Goal: Task Accomplishment & Management: Use online tool/utility

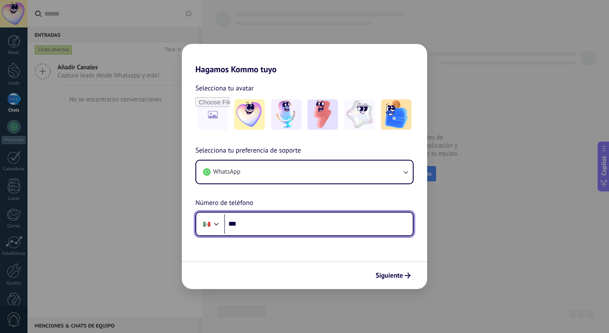
click at [256, 229] on input "***" at bounding box center [318, 223] width 189 height 19
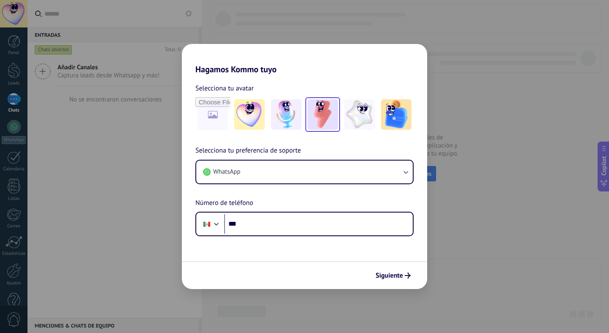
click at [324, 110] on img at bounding box center [322, 114] width 30 height 30
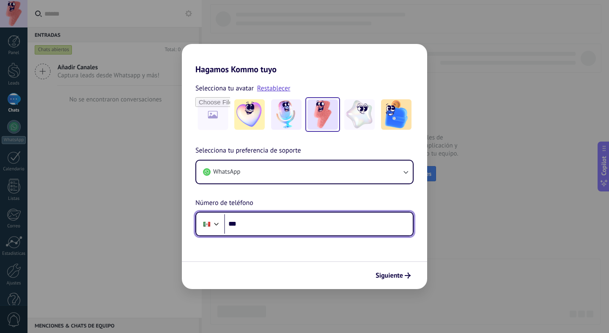
click at [256, 225] on input "***" at bounding box center [318, 223] width 189 height 19
type input "**********"
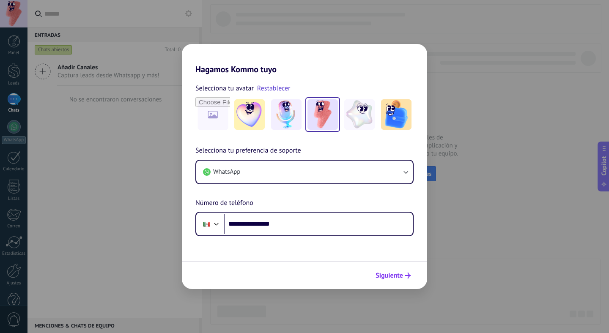
click at [386, 274] on span "Siguiente" at bounding box center [388, 276] width 27 height 6
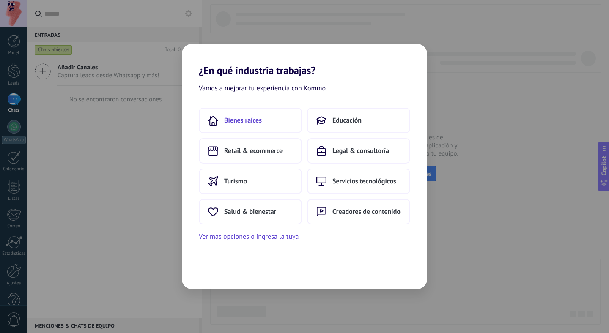
click at [262, 119] on button "Bienes raíces" at bounding box center [250, 120] width 103 height 25
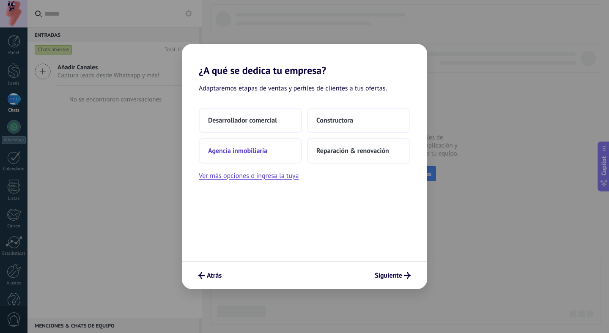
click at [246, 148] on span "Agencia inmobiliaria" at bounding box center [237, 151] width 59 height 8
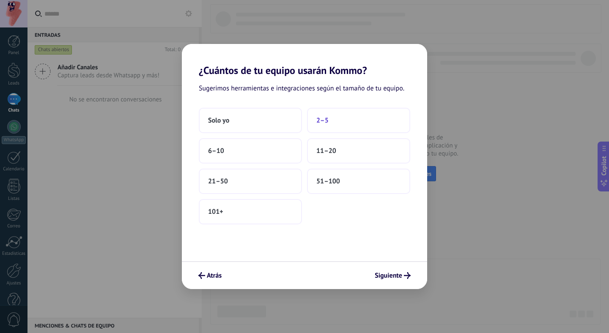
click at [328, 123] on span "2–5" at bounding box center [322, 120] width 12 height 8
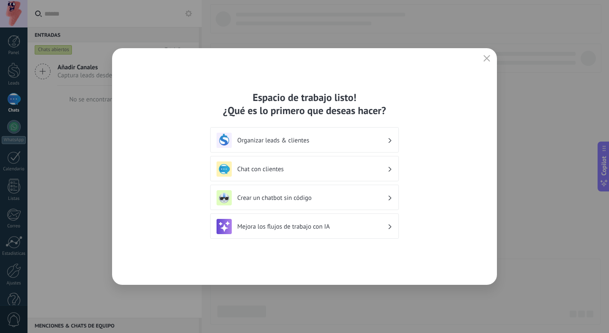
click at [291, 145] on div "Organizar leads & clientes" at bounding box center [304, 140] width 176 height 15
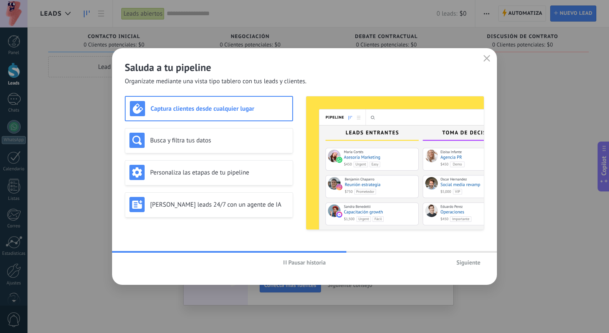
click at [306, 260] on span "Pausar historia" at bounding box center [307, 263] width 38 height 6
click at [226, 151] on div "Busca y filtra tus datos" at bounding box center [209, 140] width 168 height 25
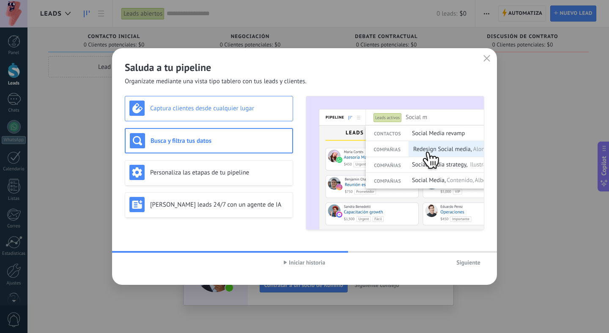
click at [223, 118] on div "Captura clientes desde cualquier lugar" at bounding box center [209, 108] width 168 height 25
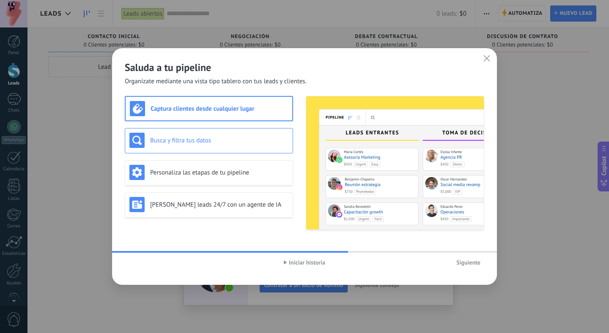
click at [224, 133] on div "Busca y filtra tus datos" at bounding box center [208, 140] width 159 height 15
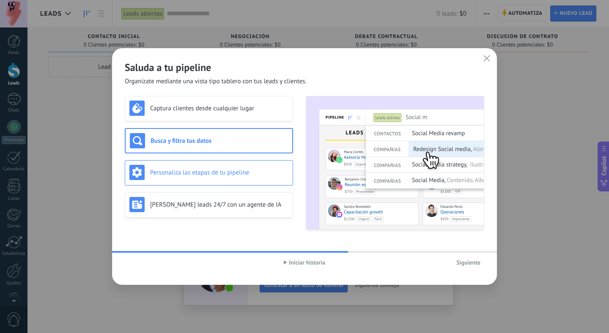
click at [222, 173] on h3 "Personaliza las etapas de tu pipeline" at bounding box center [219, 173] width 138 height 8
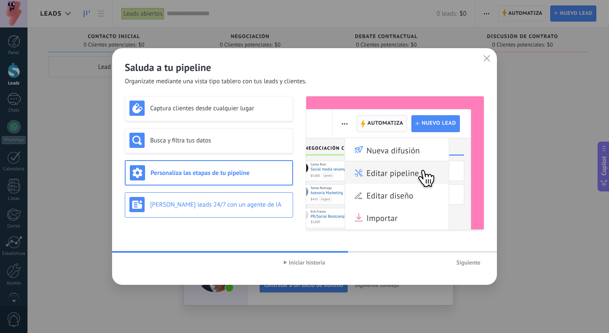
click at [211, 205] on h3 "[PERSON_NAME] leads 24/7 con un agente de IA" at bounding box center [219, 205] width 138 height 8
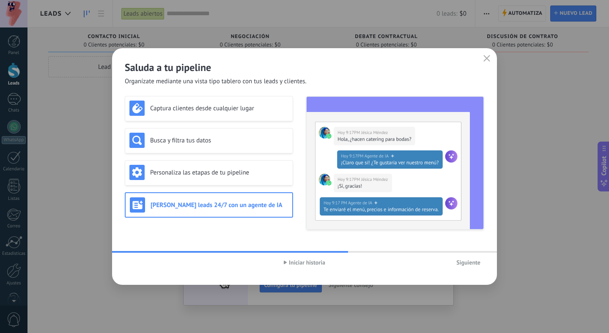
click at [323, 264] on span "Iniciar historia" at bounding box center [307, 263] width 36 height 6
click at [298, 262] on span "Pausar historia" at bounding box center [307, 263] width 38 height 6
click at [468, 258] on button "Siguiente" at bounding box center [468, 262] width 32 height 13
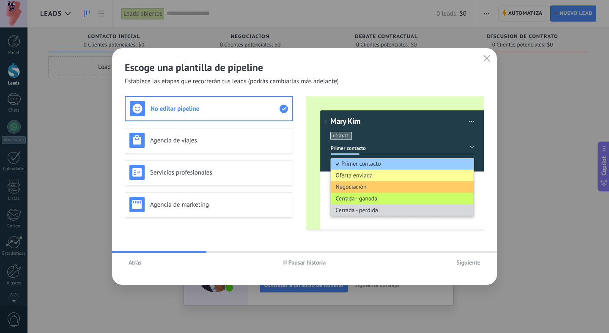
click at [291, 260] on span "Pausar historia" at bounding box center [307, 263] width 38 height 6
click at [239, 138] on h3 "Agencia de viajes" at bounding box center [219, 141] width 138 height 8
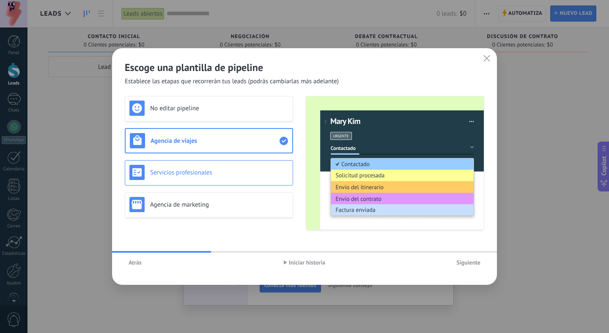
click at [221, 180] on div "Servicios profesionales" at bounding box center [208, 172] width 159 height 15
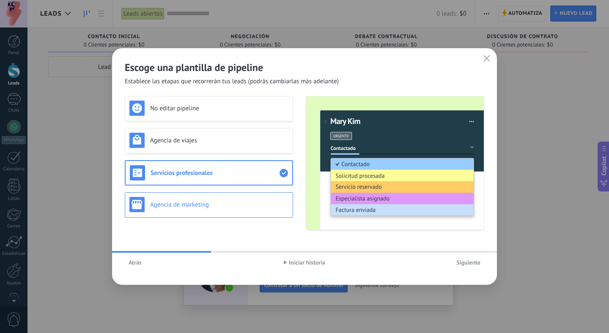
click at [218, 202] on h3 "Agencia de marketing" at bounding box center [219, 205] width 138 height 8
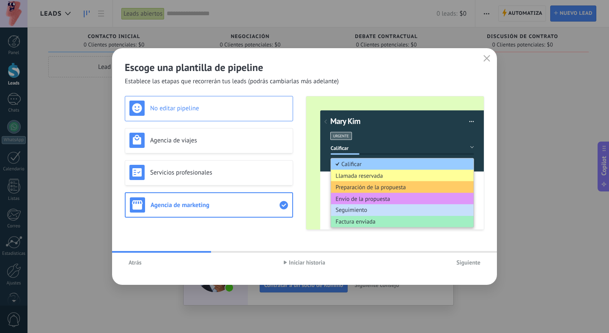
click at [209, 105] on h3 "No editar pipeline" at bounding box center [219, 108] width 138 height 8
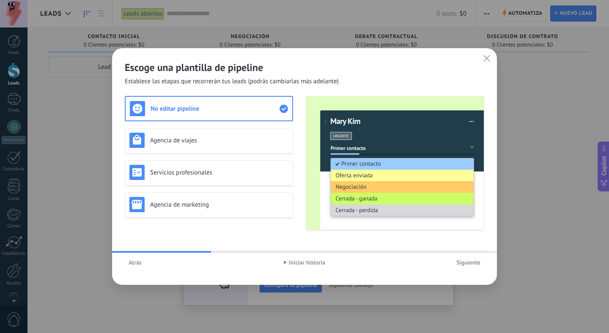
click at [315, 261] on span "Iniciar historia" at bounding box center [307, 263] width 36 height 6
click at [456, 260] on span "Siguiente" at bounding box center [468, 263] width 24 height 6
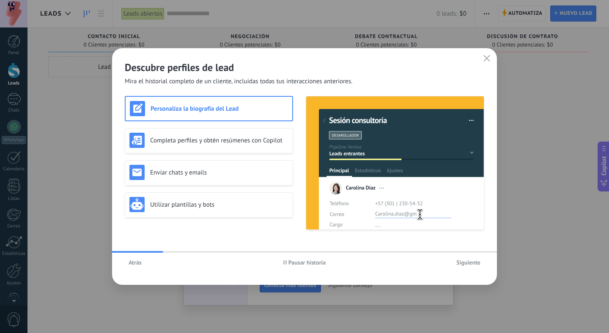
click at [303, 257] on button "Pausar historia" at bounding box center [304, 262] width 50 height 13
click at [215, 144] on h3 "Completa perfiles y obtén resúmenes con Copilot" at bounding box center [219, 141] width 138 height 8
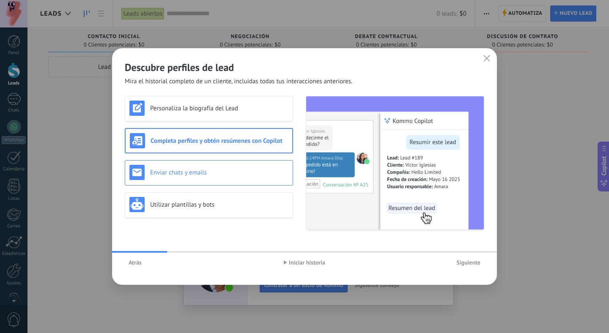
click at [219, 173] on h3 "Enviar chats y emails" at bounding box center [219, 173] width 138 height 8
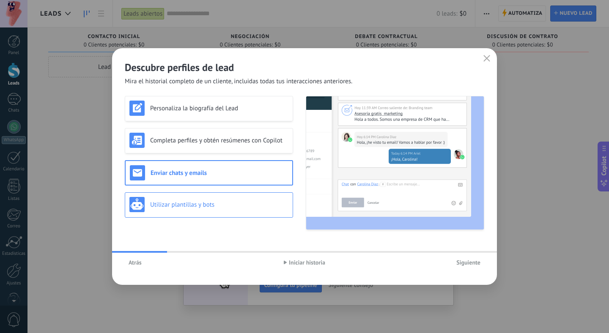
click at [221, 199] on div "Utilizar plantillas y bots" at bounding box center [208, 204] width 159 height 15
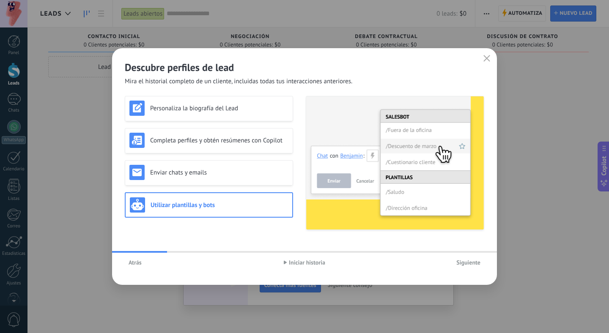
click at [309, 265] on span "Iniciar historia" at bounding box center [307, 263] width 36 height 6
click at [469, 264] on span "Siguiente" at bounding box center [468, 263] width 24 height 6
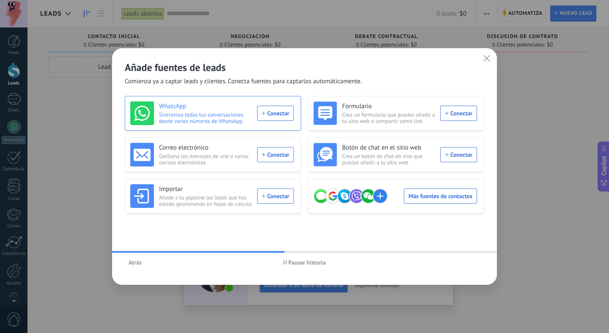
click at [266, 113] on div "WhatsApp Sincroniza todas tus conversaciones desde varios números de WhatsApp. …" at bounding box center [212, 113] width 164 height 24
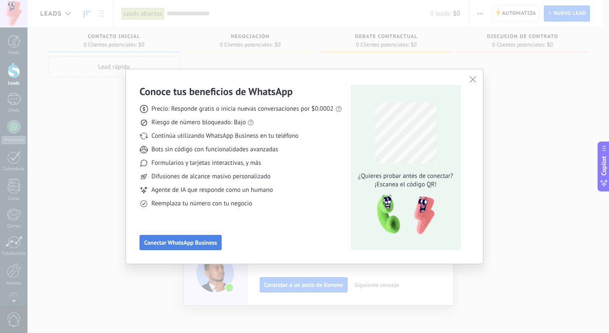
click at [199, 240] on span "Conectar WhatsApp Business" at bounding box center [180, 243] width 73 height 6
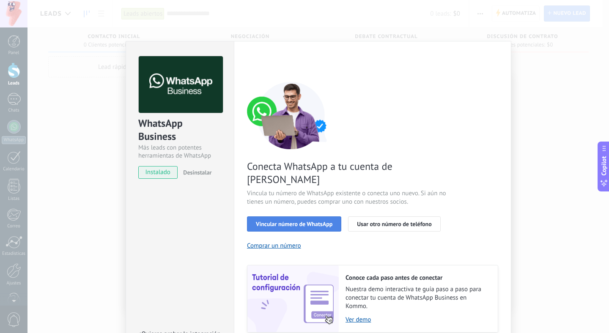
click at [290, 221] on span "Vincular número de WhatsApp" at bounding box center [294, 224] width 77 height 6
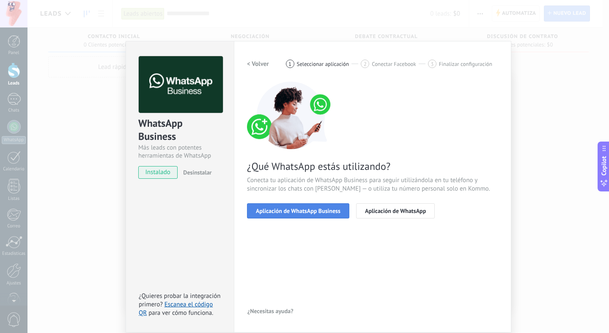
click at [302, 213] on span "Aplicación de WhatsApp Business" at bounding box center [298, 211] width 85 height 6
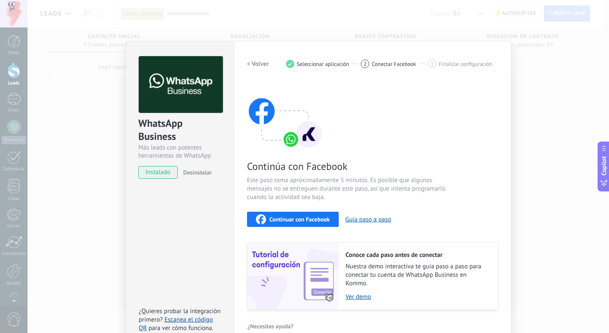
click at [301, 220] on span "Continuar con Facebook" at bounding box center [299, 219] width 60 height 6
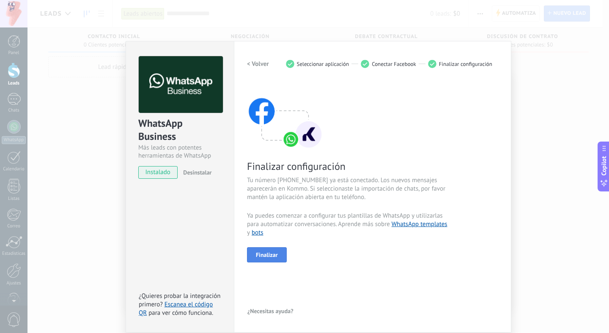
click at [273, 260] on button "Finalizar" at bounding box center [267, 254] width 40 height 15
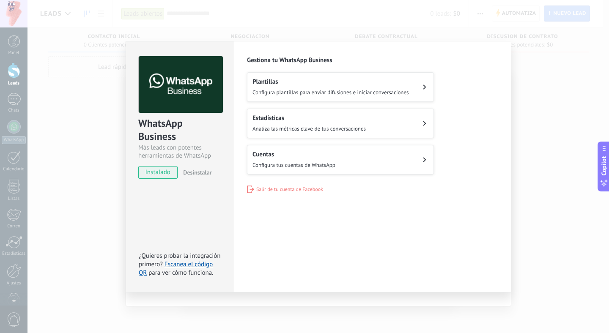
click at [330, 148] on button "Cuentas Configura tus cuentas de WhatsApp" at bounding box center [340, 160] width 187 height 30
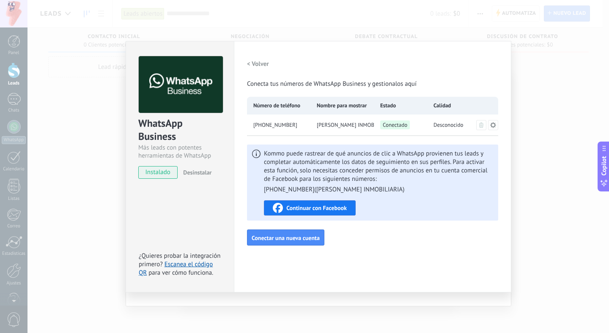
click at [336, 206] on span "Continuar con Facebook" at bounding box center [316, 208] width 60 height 6
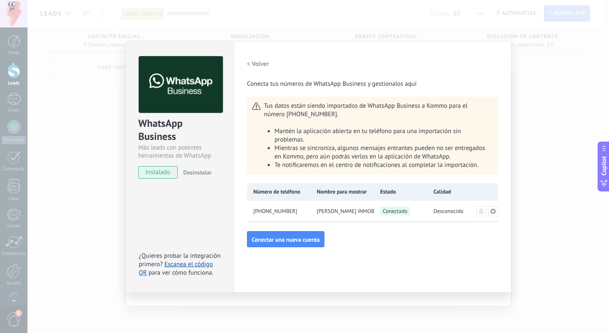
click at [491, 211] on icon at bounding box center [493, 211] width 6 height 6
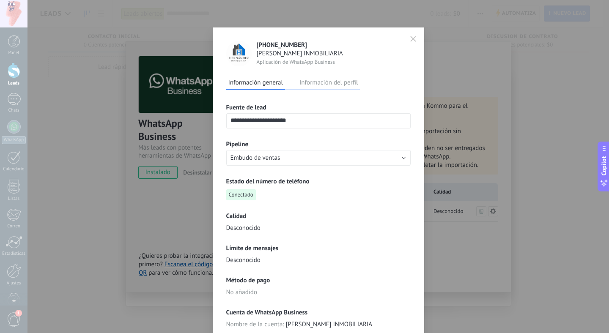
click at [327, 79] on button "Información del perfil" at bounding box center [328, 82] width 63 height 13
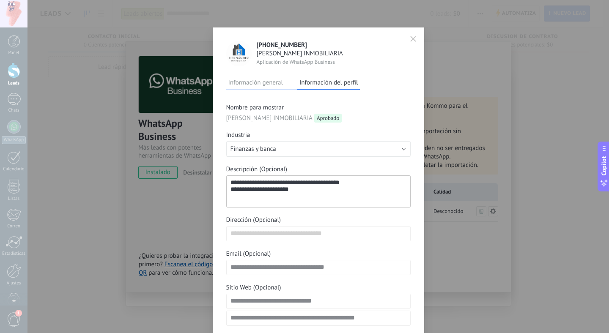
click at [285, 86] on div "Información general Información del perfil" at bounding box center [293, 83] width 134 height 14
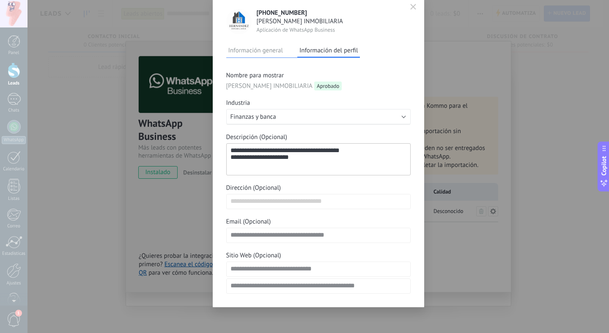
scroll to position [34, 0]
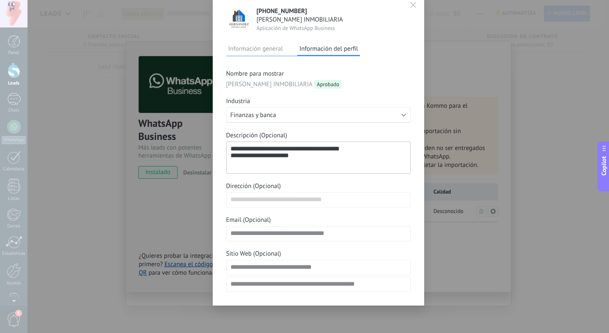
click at [407, 5] on button "button" at bounding box center [413, 5] width 13 height 14
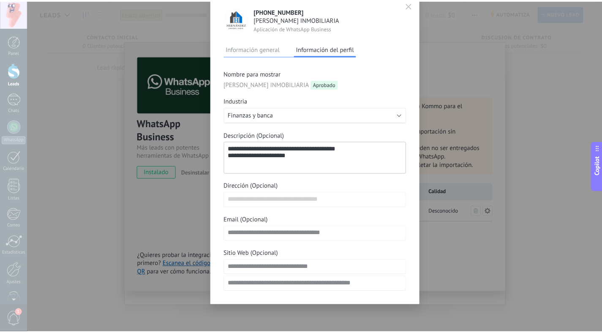
scroll to position [0, 0]
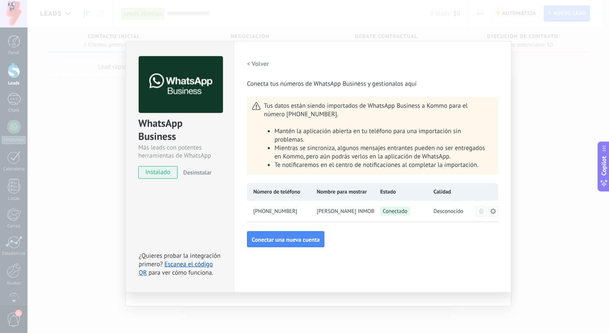
click at [484, 56] on div "< Volver Conecta tus números de WhatsApp Business y gestionalos aquí" at bounding box center [372, 72] width 251 height 32
click at [523, 49] on div "WhatsApp Business Más leads con potentes herramientas de WhatsApp instalado Des…" at bounding box center [317, 166] width 581 height 333
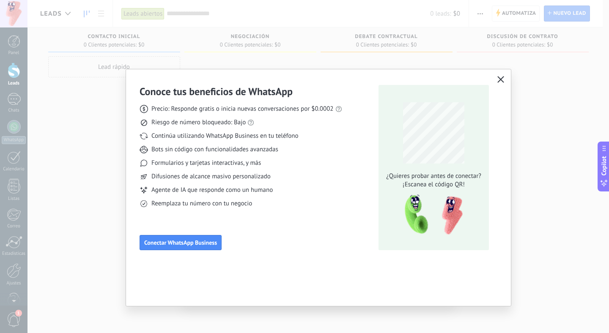
click at [503, 80] on icon "button" at bounding box center [500, 79] width 7 height 7
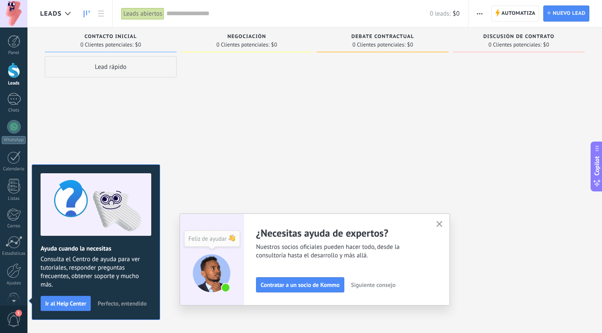
click at [438, 224] on button "button" at bounding box center [440, 224] width 11 height 11
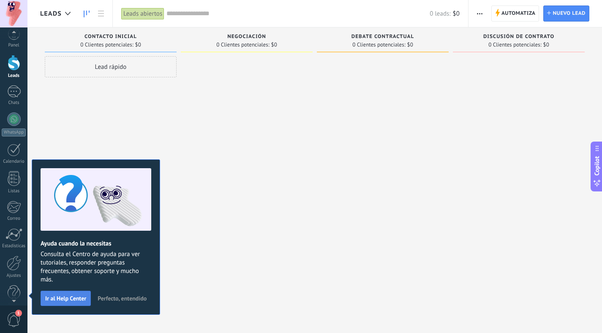
scroll to position [11, 0]
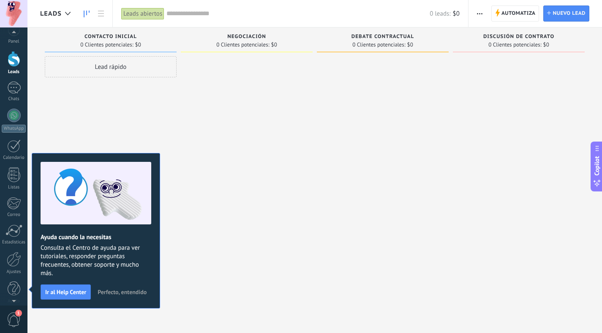
click at [104, 290] on span "Perfecto, entendido" at bounding box center [122, 292] width 49 height 6
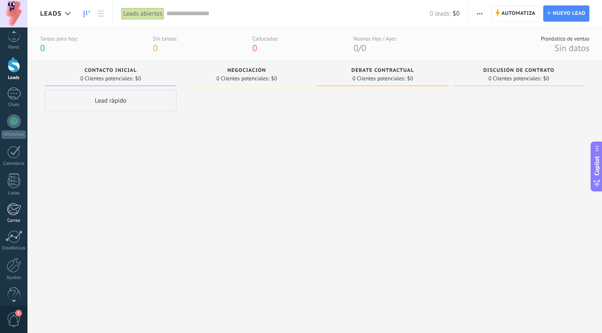
scroll to position [6, 0]
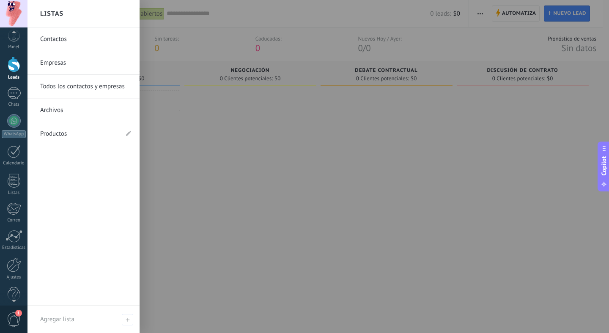
click at [63, 44] on link "Contactos" at bounding box center [85, 39] width 91 height 24
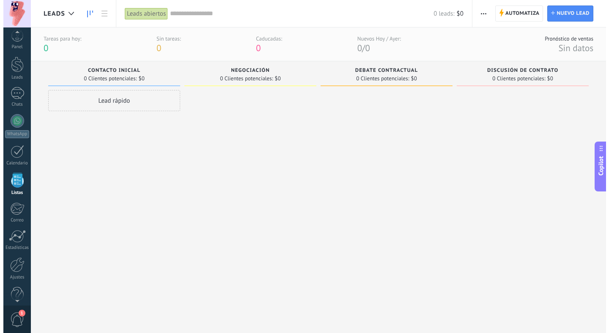
scroll to position [19, 0]
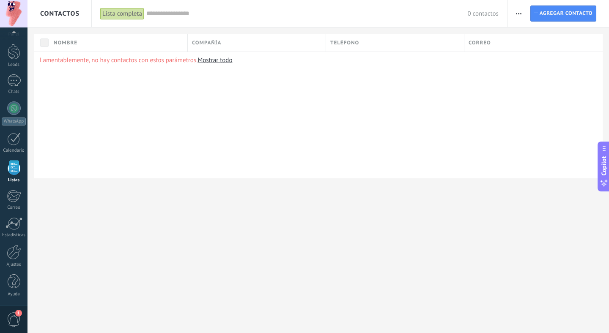
click at [215, 62] on link "Mostrar todo" at bounding box center [214, 60] width 35 height 8
click at [12, 123] on div at bounding box center [14, 127] width 14 height 14
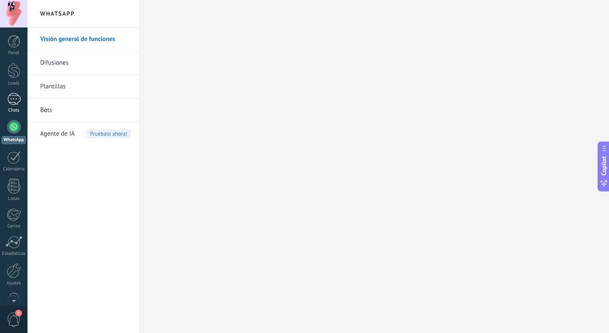
click at [10, 99] on div at bounding box center [14, 99] width 14 height 12
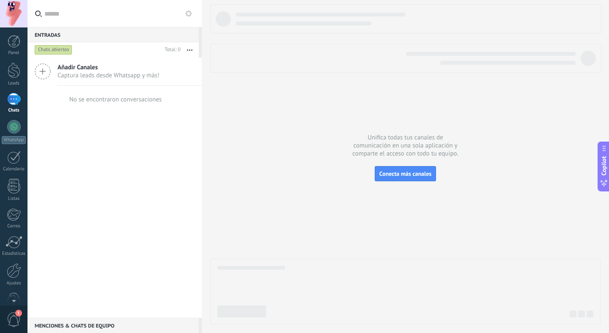
click at [47, 73] on icon at bounding box center [43, 71] width 16 height 16
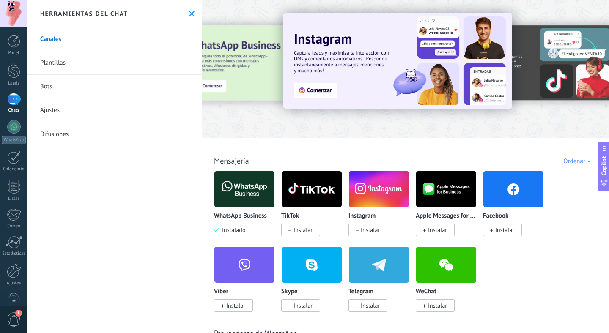
click at [358, 228] on span at bounding box center [356, 230] width 3 height 8
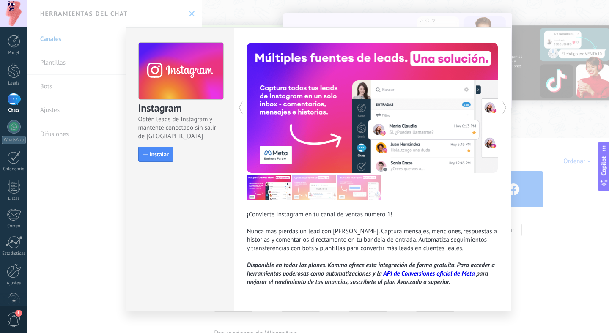
click at [554, 54] on div "Instagram Obtén leads de Instagram y mantente conectado sin salir de Kommo Inst…" at bounding box center [317, 166] width 581 height 333
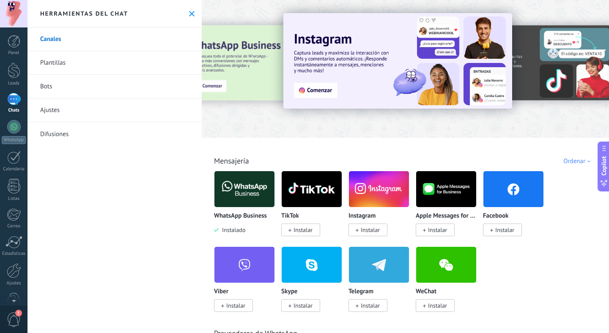
click at [499, 232] on span "Instalar" at bounding box center [504, 230] width 19 height 8
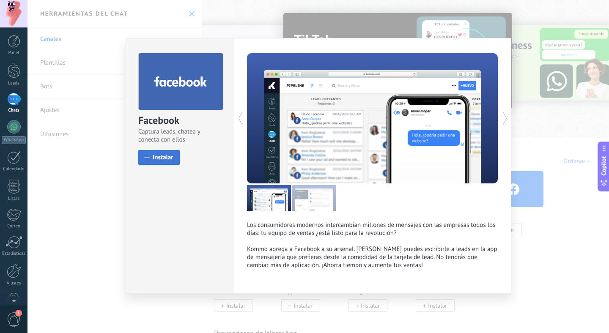
click at [149, 161] on button "Instalar" at bounding box center [158, 157] width 41 height 15
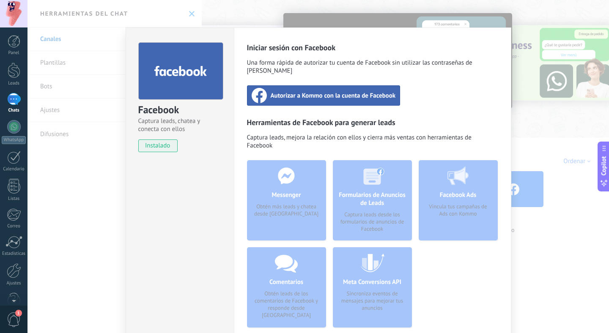
click at [319, 94] on div "Autorizar a Kommo con la cuenta de Facebook" at bounding box center [323, 95] width 153 height 20
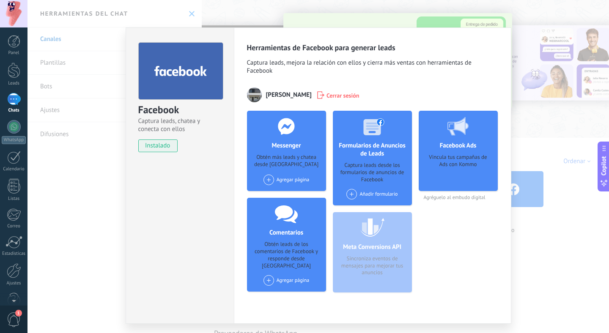
click at [350, 195] on span at bounding box center [351, 194] width 11 height 11
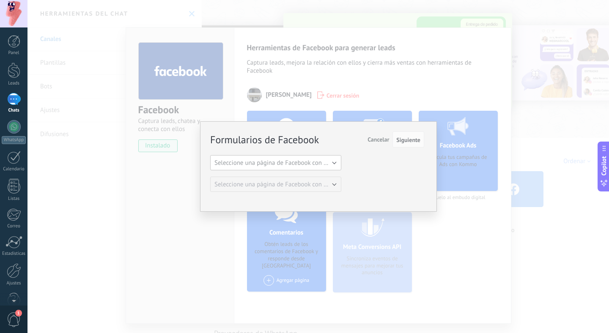
click at [290, 164] on span "Seleccione una página de Facebook con formas" at bounding box center [278, 163] width 128 height 8
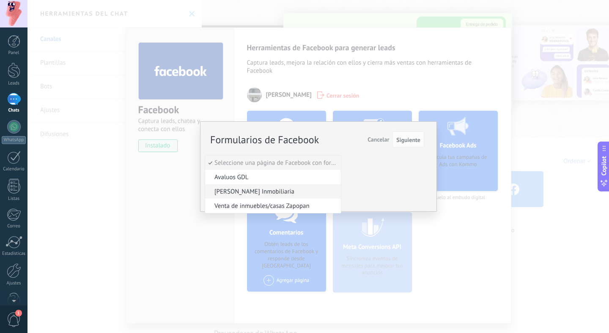
click at [222, 197] on li "[PERSON_NAME] Inmobiliaria" at bounding box center [273, 191] width 136 height 14
click at [328, 186] on span "Seleccione una página de Facebook con formas" at bounding box center [278, 184] width 128 height 8
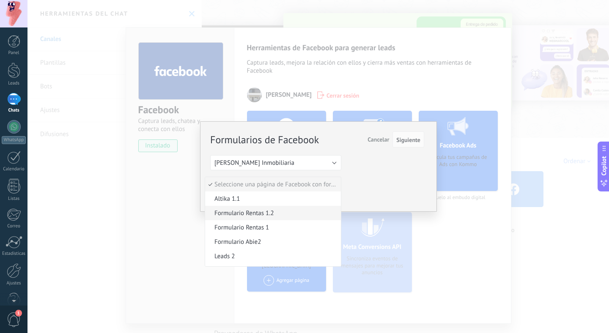
click at [233, 210] on span "Formulario Rentas 1.2" at bounding box center [271, 213] width 133 height 8
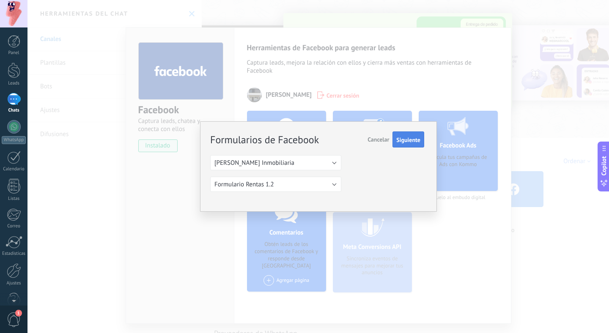
click at [410, 143] on span "Siguiente" at bounding box center [408, 140] width 24 height 6
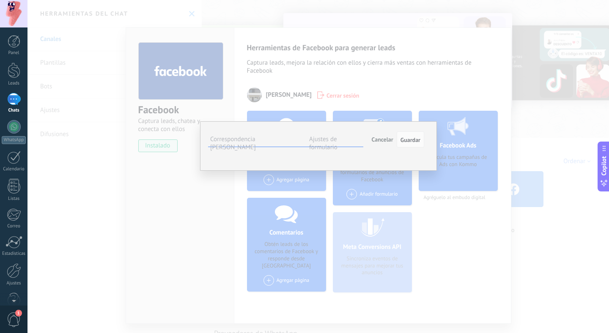
click at [0, 0] on span "Seleccionar campo" at bounding box center [0, 0] width 0 height 0
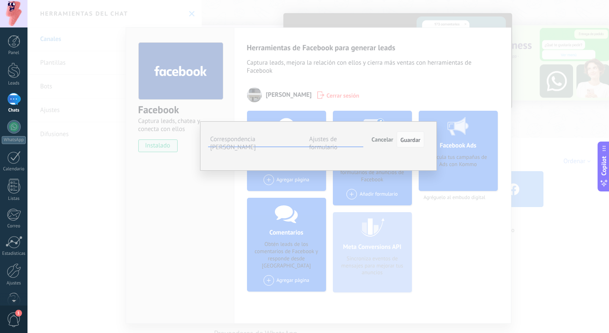
click at [0, 0] on div "Phone number" at bounding box center [0, 0] width 0 height 0
click at [0, 0] on span "Seleccionar campo" at bounding box center [0, 0] width 0 height 0
click at [0, 0] on div "¿La propiedad ya está disponible para rentarse? Seleccionar campo Nota (lead) N…" at bounding box center [0, 0] width 0 height 0
click at [0, 0] on span "Seleccionar campo" at bounding box center [0, 0] width 0 height 0
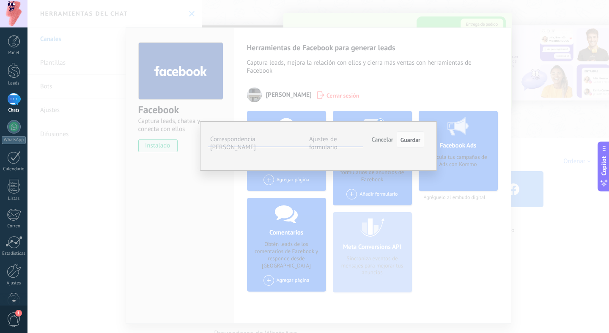
click at [0, 0] on div "¿La propiedad ya está disponible para rentarse? Seleccionar campo Nota (lead) N…" at bounding box center [0, 0] width 0 height 0
click at [0, 0] on span "Seleccionar campo" at bounding box center [0, 0] width 0 height 0
click at [0, 0] on div "¿Qué tipo de propiedad deseas rentar? Seleccionar campo Nota (lead) Nombre del …" at bounding box center [0, 0] width 0 height 0
click at [0, 0] on span "Seleccionar campo" at bounding box center [0, 0] width 0 height 0
click at [0, 0] on div "¿Como prefieres que te contactemos? Seleccionar campo Nota (lead) Nombre del co…" at bounding box center [0, 0] width 0 height 0
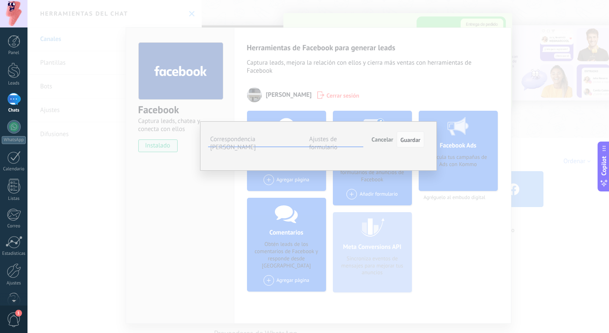
click at [0, 0] on span "Seleccionar campo" at bounding box center [0, 0] width 0 height 0
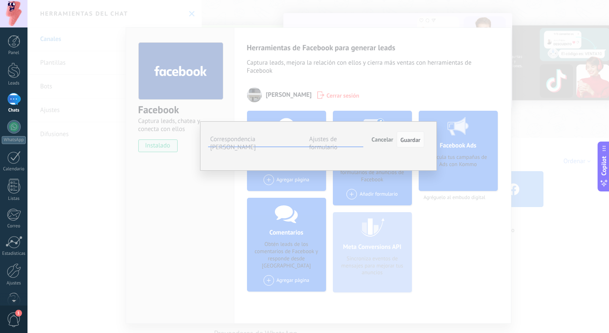
click at [337, 139] on label "Ajustes de formulario" at bounding box center [323, 143] width 28 height 16
click at [254, 145] on li "Correspondencia [PERSON_NAME]" at bounding box center [251, 140] width 87 height 12
click at [255, 143] on label "Correspondencia [PERSON_NAME]" at bounding box center [233, 143] width 46 height 16
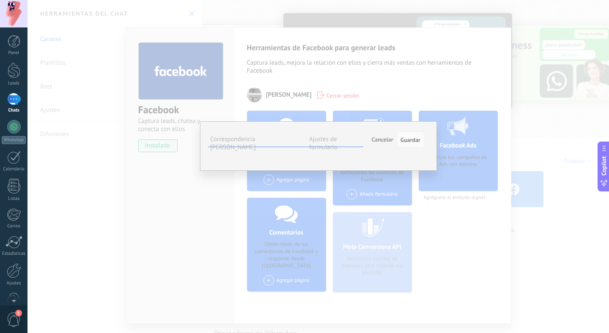
click at [0, 0] on div "¿La propiedad ya está disponible para rentarse?" at bounding box center [0, 0] width 0 height 0
drag, startPoint x: 286, startPoint y: 189, endPoint x: 305, endPoint y: 191, distance: 19.5
click at [0, 0] on div "¿La propiedad ya está disponible para rentarse?" at bounding box center [0, 0] width 0 height 0
drag, startPoint x: 290, startPoint y: 180, endPoint x: 321, endPoint y: 186, distance: 30.9
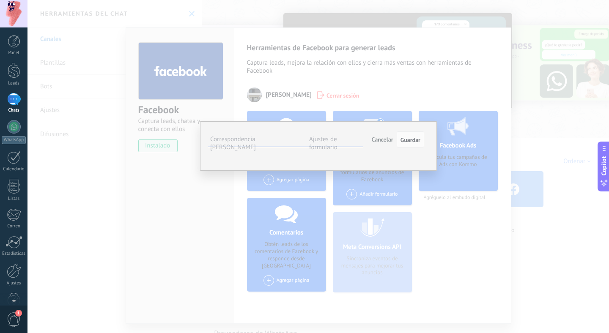
click at [0, 0] on div "Formulario Rentas 1.2 Campos de Kommo ¿Qué tipo de propiedad deseas rentar? Sel…" at bounding box center [0, 0] width 0 height 0
click at [0, 0] on button "Seleccionar campo" at bounding box center [0, 0] width 0 height 0
click at [0, 0] on div "Formulario Rentas 1.2 Campos de Kommo ¿Qué tipo de propiedad deseas rentar? Sel…" at bounding box center [0, 0] width 0 height 0
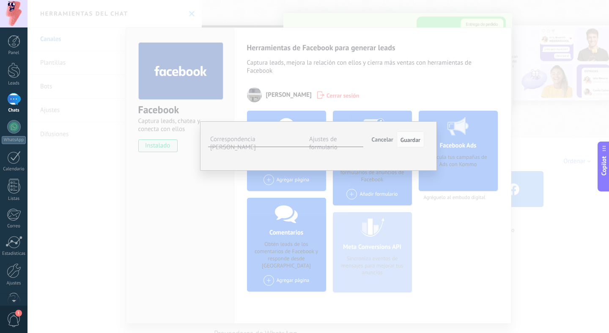
click at [0, 0] on span "Seleccionar campo" at bounding box center [0, 0] width 0 height 0
click at [0, 0] on li "Nombre del contacto (contacto)" at bounding box center [0, 0] width 0 height 0
click at [0, 0] on span "Seleccionar campo" at bounding box center [0, 0] width 0 height 0
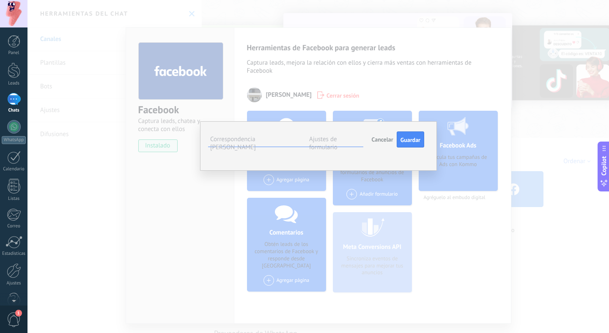
click at [0, 0] on span "Correo (contacto)" at bounding box center [0, 0] width 0 height 0
click at [0, 0] on span "Seleccionar campo" at bounding box center [0, 0] width 0 height 0
click at [0, 0] on li "Teléfono (contacto)" at bounding box center [0, 0] width 0 height 0
click at [0, 0] on button "Seleccionar campo" at bounding box center [0, 0] width 0 height 0
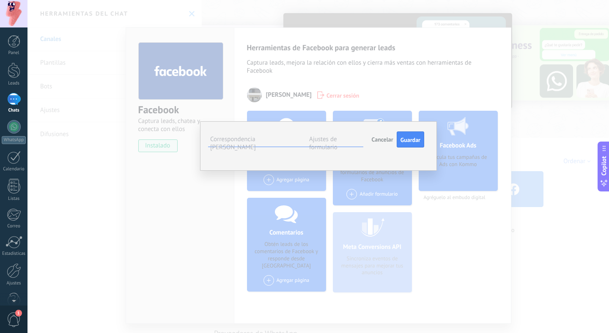
click at [0, 0] on div "Formulario Rentas 1.2 Campos de Kommo ¿Qué tipo de propiedad deseas rentar? Sel…" at bounding box center [0, 0] width 0 height 0
click at [0, 0] on span "Seleccionar campo" at bounding box center [0, 0] width 0 height 0
click at [0, 0] on div "Formulario Rentas 1.2 Campos de Kommo ¿Qué tipo de propiedad deseas rentar? Sel…" at bounding box center [0, 0] width 0 height 0
click at [0, 0] on button "Seleccionar campo" at bounding box center [0, 0] width 0 height 0
click at [0, 0] on div "¿En qué zona o colonia se encuentra la propiedad? Seleccionar campo Nota (lead)…" at bounding box center [0, 0] width 0 height 0
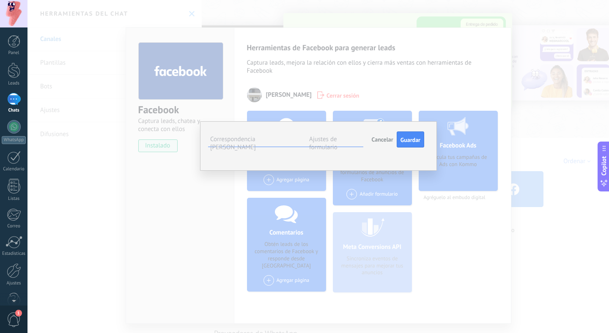
click at [0, 0] on div "Full name Seleccionar campo Nota (lead) Nombre del contacto (contacto) Teléfono…" at bounding box center [0, 0] width 0 height 0
click at [0, 0] on button "Seleccionar campo" at bounding box center [0, 0] width 0 height 0
click at [0, 0] on span "Nota (lead)" at bounding box center [0, 0] width 0 height 0
click at [0, 0] on button "Seleccionar campo" at bounding box center [0, 0] width 0 height 0
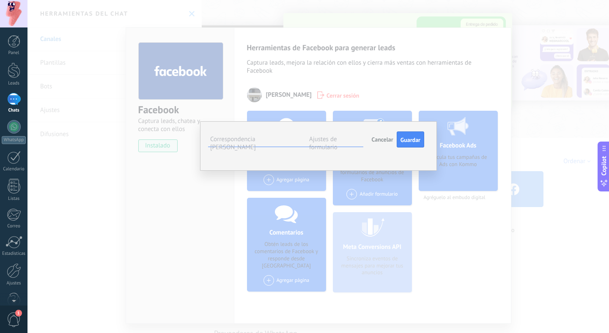
click at [0, 0] on span "Cargo (contacto)" at bounding box center [0, 0] width 0 height 0
click at [0, 0] on button "Seleccionar campo" at bounding box center [0, 0] width 0 height 0
click at [0, 0] on span "Nombre de la compañía (compañía)" at bounding box center [0, 0] width 0 height 0
click at [0, 0] on span "Seleccionar campo" at bounding box center [0, 0] width 0 height 0
click at [0, 0] on li "Teléfono (compañía)" at bounding box center [0, 0] width 0 height 0
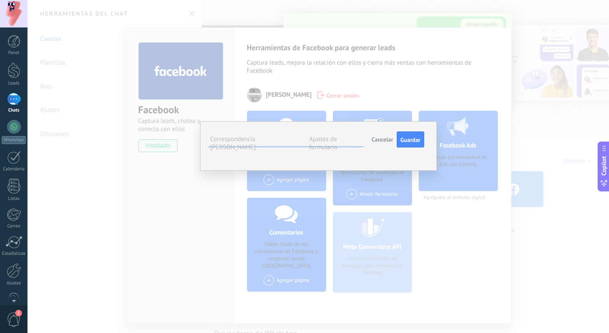
click at [0, 0] on button "Seleccionar campo" at bounding box center [0, 0] width 0 height 0
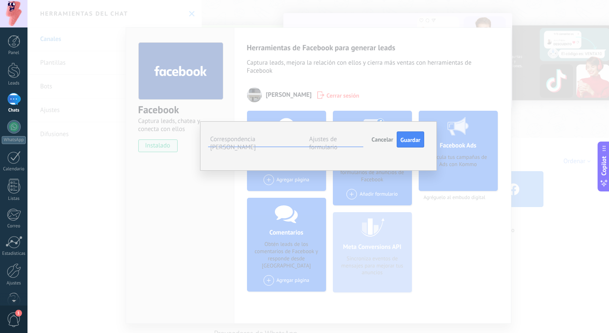
click at [0, 0] on span "Correo (compañía)" at bounding box center [0, 0] width 0 height 0
click at [0, 0] on button "Seleccionar campo" at bounding box center [0, 0] width 0 height 0
click at [0, 0] on span "Página web (compañía)" at bounding box center [0, 0] width 0 height 0
click at [406, 142] on span "Guardar" at bounding box center [410, 140] width 20 height 6
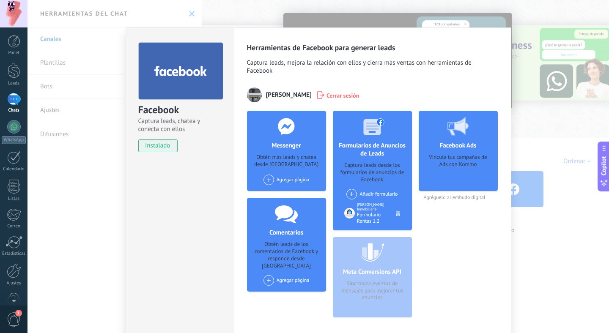
click at [367, 213] on div "Formulario Rentas 1.2" at bounding box center [376, 218] width 39 height 13
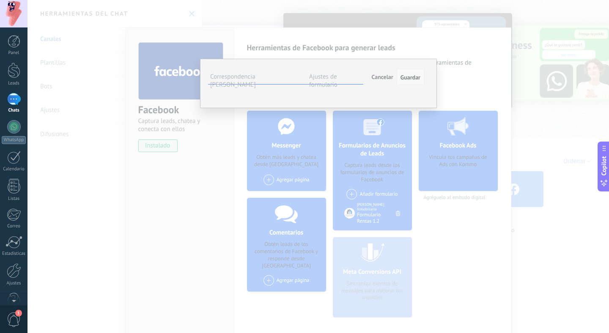
click at [421, 75] on button "Guardar" at bounding box center [409, 77] width 27 height 16
click at [415, 76] on span "Guardar" at bounding box center [410, 77] width 20 height 6
click at [413, 77] on span "Guardar" at bounding box center [410, 77] width 20 height 6
click at [118, 119] on div "**********" at bounding box center [317, 166] width 581 height 333
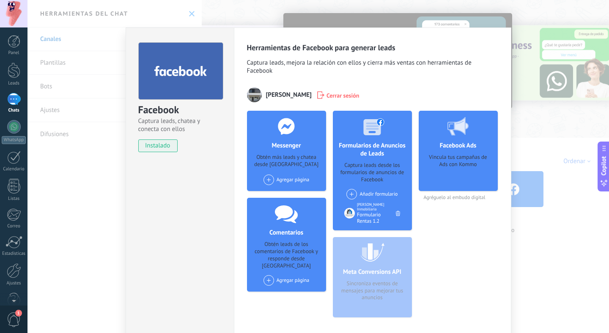
click at [578, 55] on div "Facebook Captura leads, chatea y conecta con ellos instalado Desinstalar Herram…" at bounding box center [317, 166] width 581 height 333
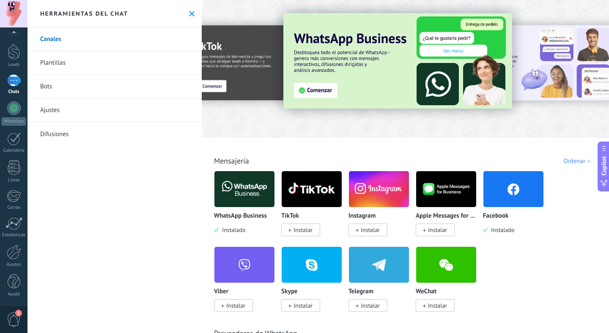
scroll to position [19, 0]
click at [13, 171] on div at bounding box center [14, 167] width 13 height 15
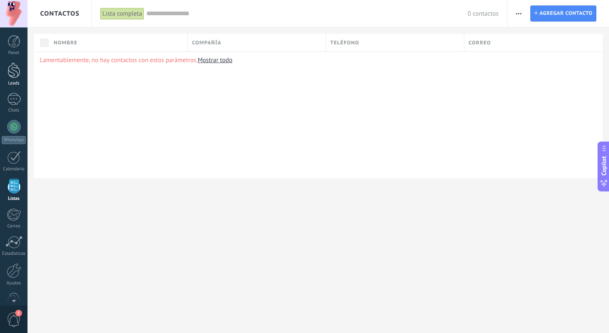
click at [18, 79] on link "Leads" at bounding box center [13, 75] width 27 height 24
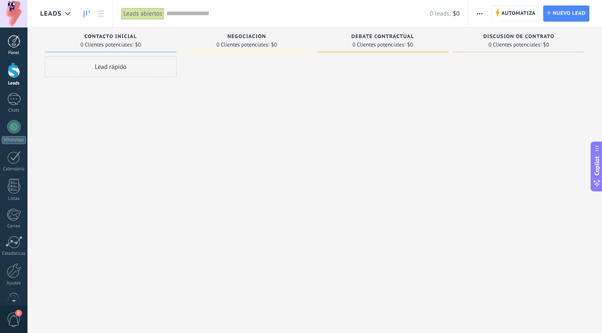
click at [9, 44] on div at bounding box center [14, 41] width 13 height 13
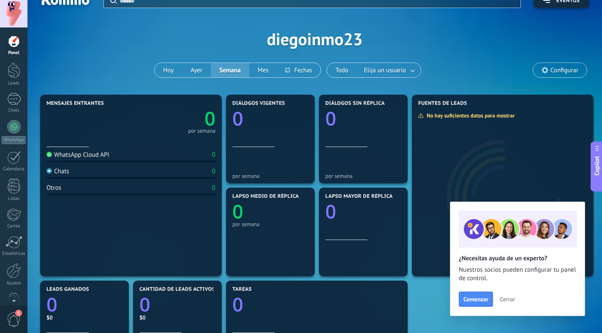
scroll to position [10, 0]
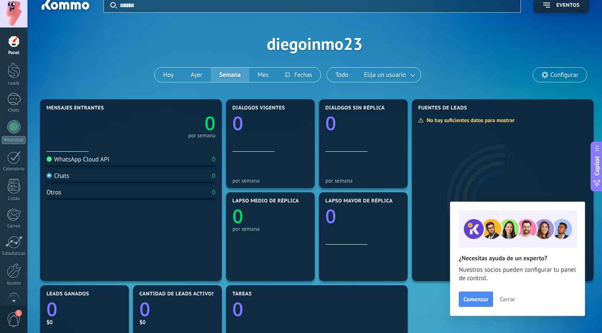
click at [90, 162] on div "WhatsApp Cloud API" at bounding box center [77, 160] width 63 height 8
click at [19, 103] on div at bounding box center [14, 99] width 14 height 12
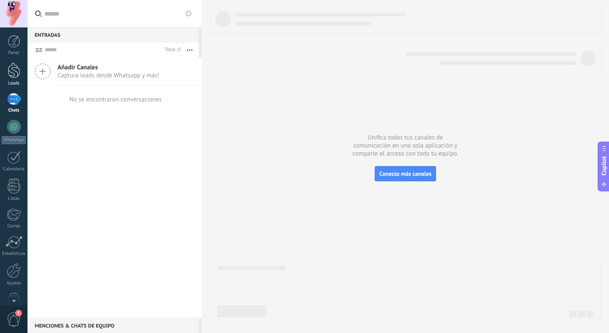
click at [19, 73] on div at bounding box center [14, 71] width 13 height 16
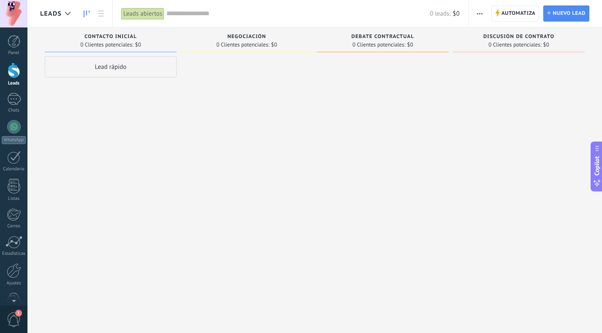
click at [16, 82] on div "Leads" at bounding box center [14, 83] width 25 height 5
click at [9, 108] on div "Chats" at bounding box center [14, 110] width 25 height 5
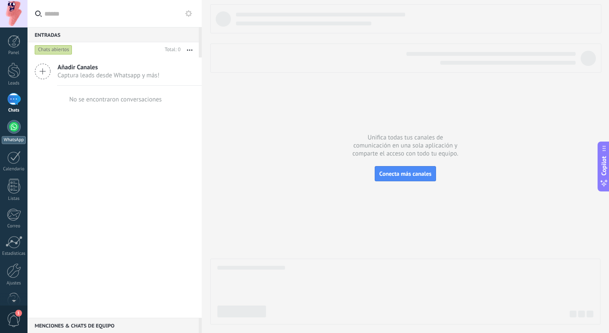
click at [14, 128] on div at bounding box center [14, 127] width 14 height 14
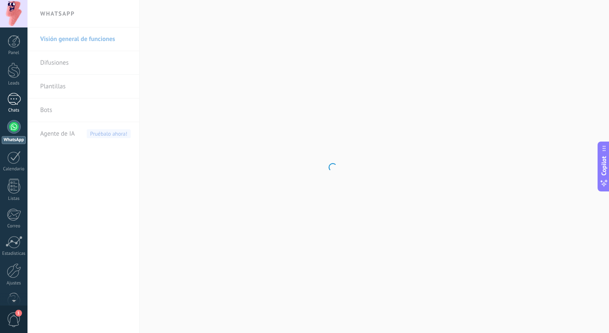
click at [14, 111] on div "Chats" at bounding box center [14, 110] width 25 height 5
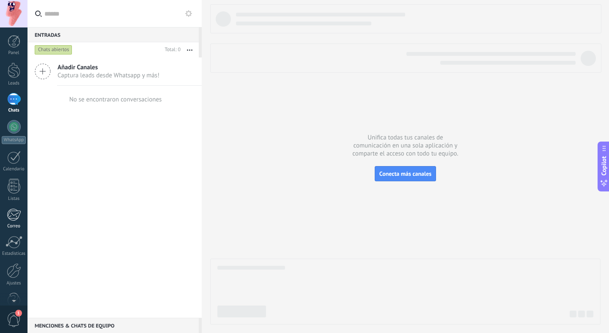
click at [6, 210] on link "Correo" at bounding box center [13, 218] width 27 height 21
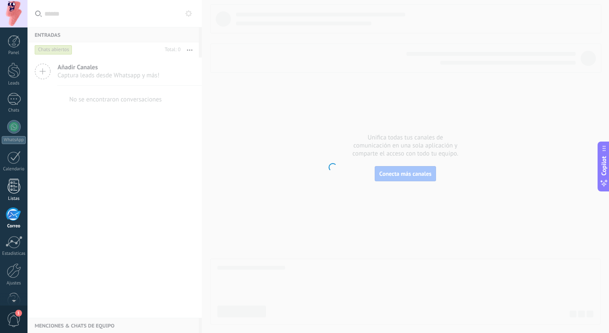
scroll to position [19, 0]
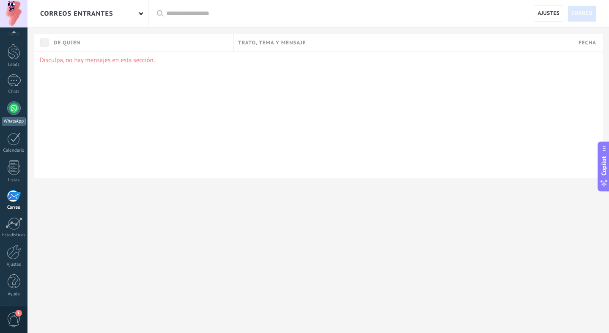
click at [13, 115] on div at bounding box center [14, 108] width 14 height 14
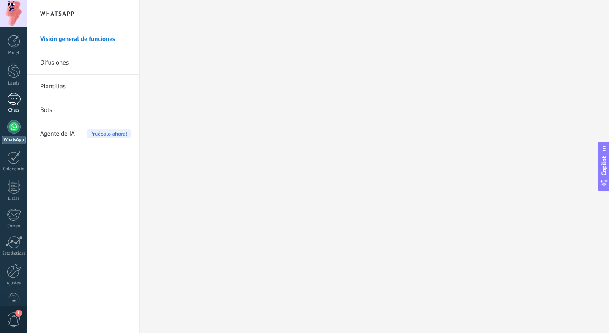
click at [19, 93] on div at bounding box center [14, 99] width 14 height 12
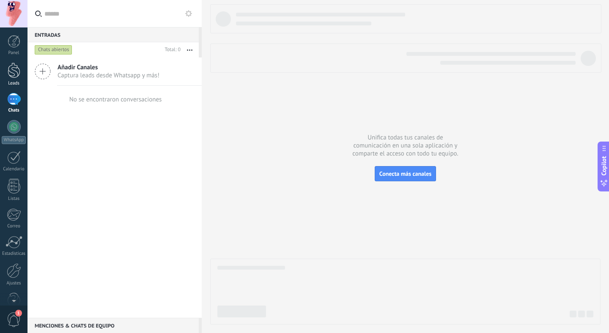
click at [13, 78] on link "Leads" at bounding box center [13, 75] width 27 height 24
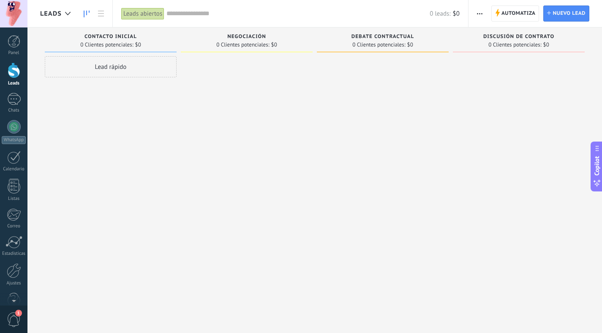
click at [472, 16] on div "Automatiza Nueva difusión Editar embudo Editar el diseño de la tarjeta Importar…" at bounding box center [536, 13] width 134 height 27
click at [475, 16] on button "button" at bounding box center [480, 13] width 12 height 16
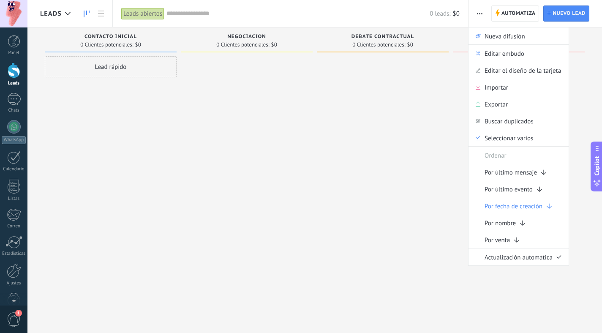
click at [411, 137] on div at bounding box center [383, 167] width 132 height 223
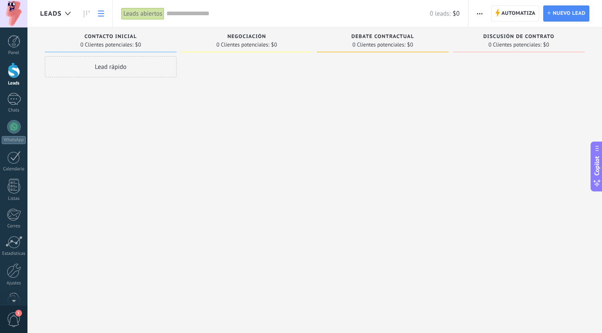
click at [100, 12] on icon at bounding box center [101, 14] width 6 height 6
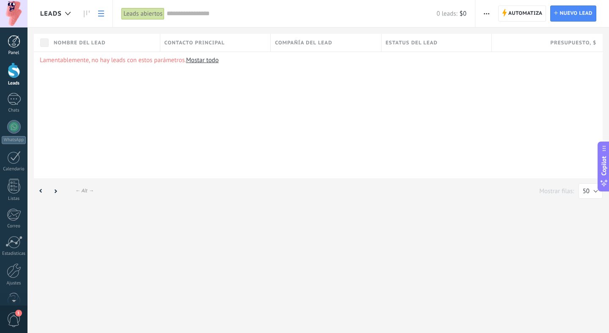
click at [16, 46] on div at bounding box center [14, 41] width 13 height 13
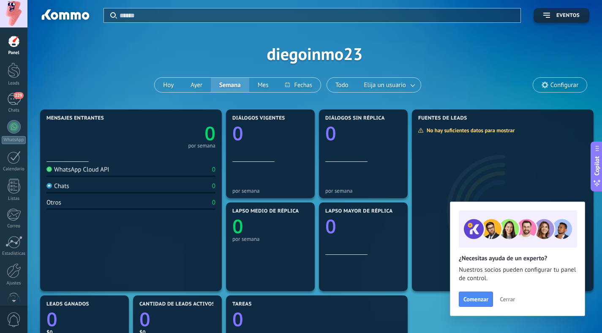
click at [562, 15] on span "Eventos" at bounding box center [568, 16] width 23 height 6
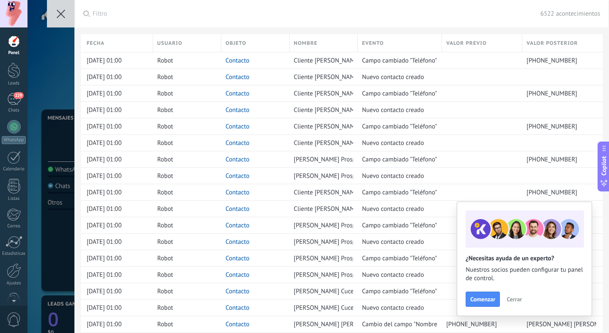
click at [513, 299] on span "Cerrar" at bounding box center [513, 299] width 15 height 6
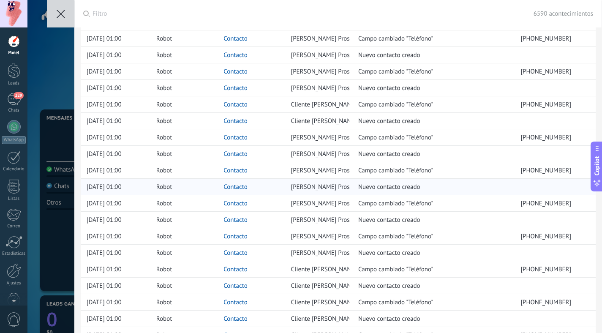
scroll to position [303, 0]
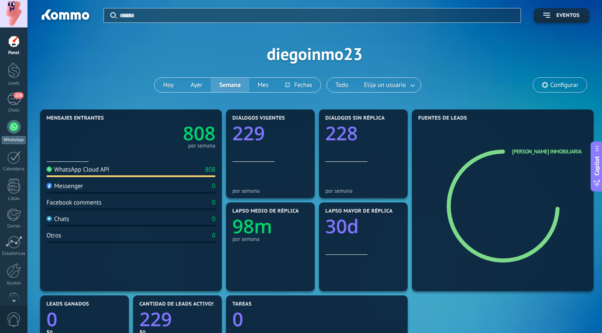
click at [10, 134] on link "WhatsApp" at bounding box center [13, 132] width 27 height 24
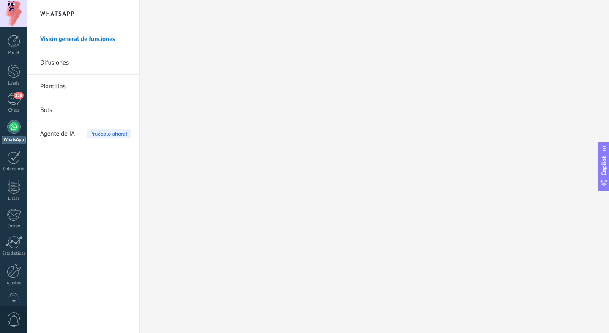
click at [103, 45] on link "Visión general de funciones" at bounding box center [85, 39] width 90 height 24
click at [67, 66] on link "Difusiones" at bounding box center [85, 63] width 90 height 24
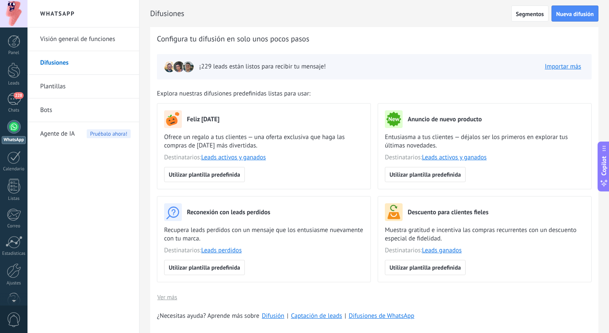
click at [69, 110] on link "Bots" at bounding box center [85, 110] width 90 height 24
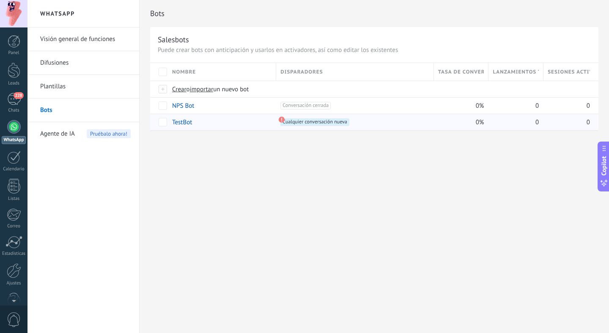
click at [214, 124] on div "TestBot" at bounding box center [220, 122] width 104 height 16
